Goal: Task Accomplishment & Management: Complete application form

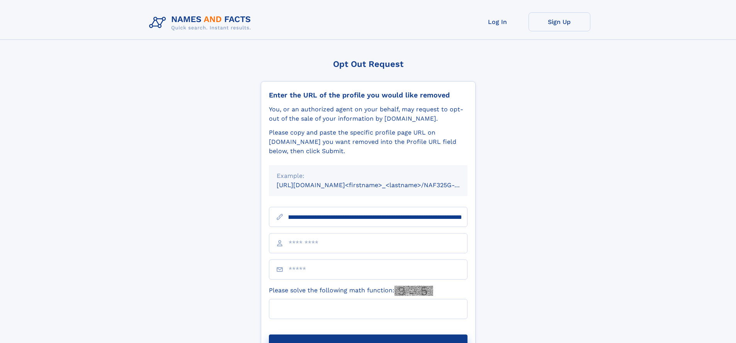
scroll to position [0, 86]
type input "**********"
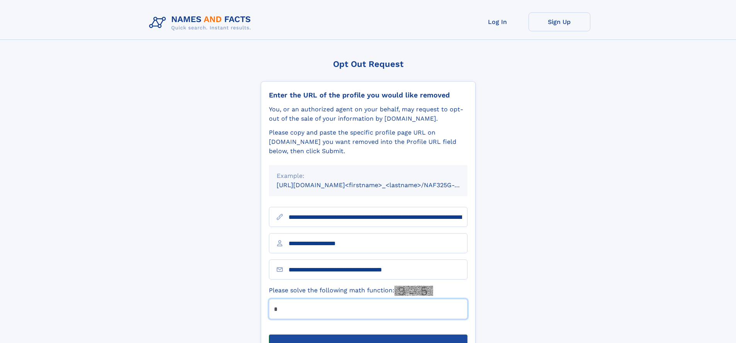
type input "*"
click at [368, 334] on button "Submit Opt Out Request" at bounding box center [368, 346] width 199 height 25
